Goal: Task Accomplishment & Management: Use online tool/utility

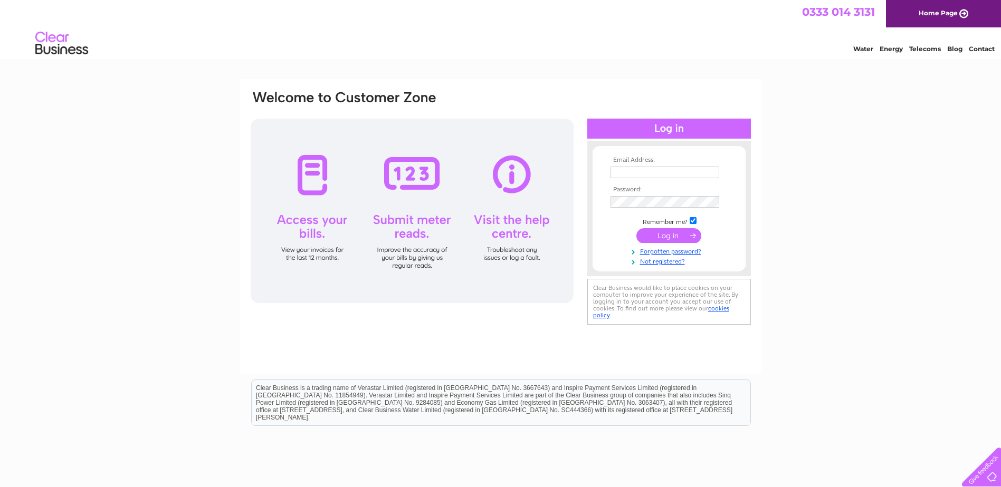
type input "heather.adair@hotmail.co.uk"
click at [659, 238] on input "submit" at bounding box center [668, 235] width 65 height 15
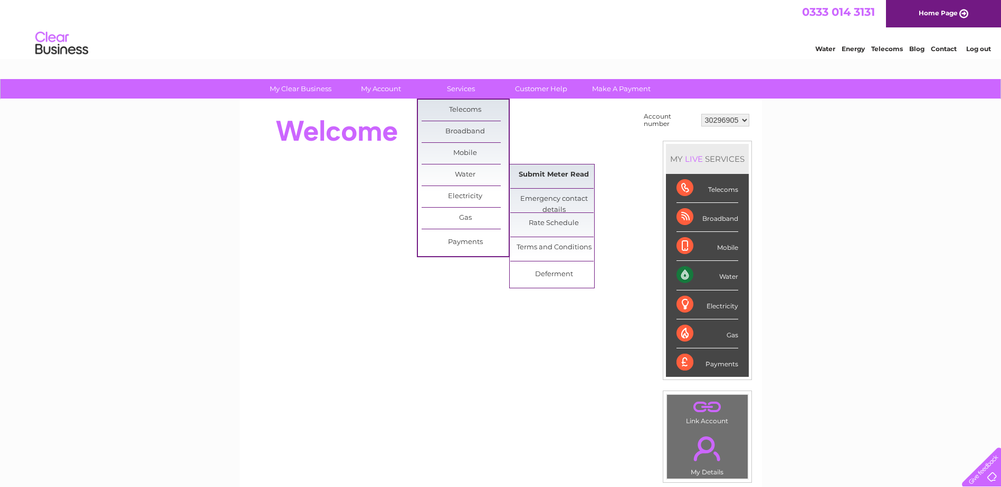
click at [529, 175] on link "Submit Meter Read" at bounding box center [553, 175] width 87 height 21
